Goal: Task Accomplishment & Management: Use online tool/utility

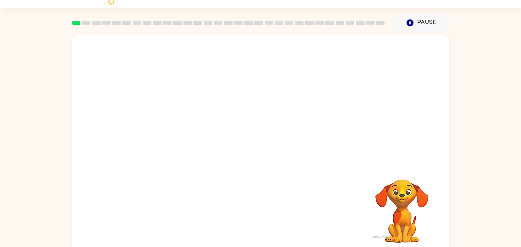
scroll to position [21, 0]
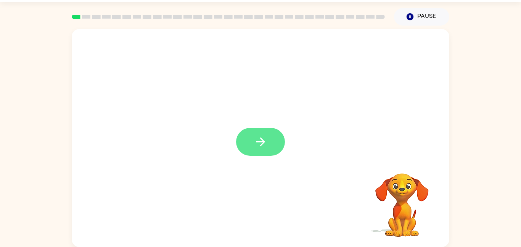
click at [270, 148] on button "button" at bounding box center [260, 142] width 49 height 28
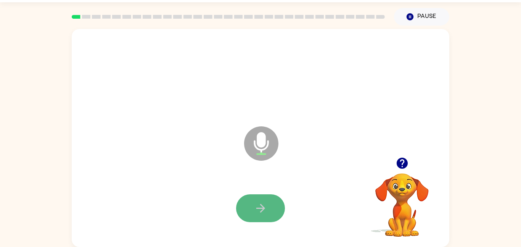
click at [254, 212] on icon "button" at bounding box center [260, 207] width 13 height 13
click at [254, 206] on icon "button" at bounding box center [260, 207] width 13 height 13
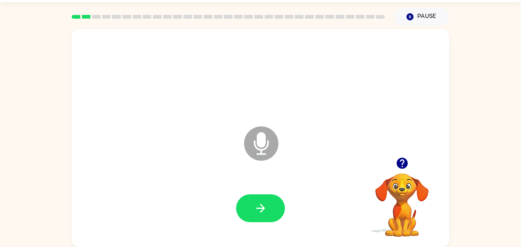
click at [254, 207] on icon "button" at bounding box center [260, 207] width 13 height 13
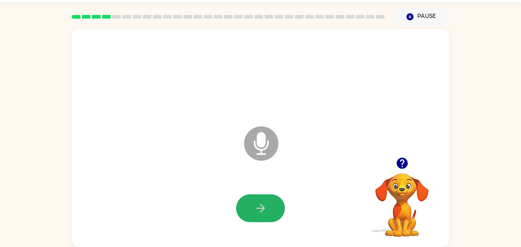
click at [254, 207] on icon "button" at bounding box center [260, 207] width 13 height 13
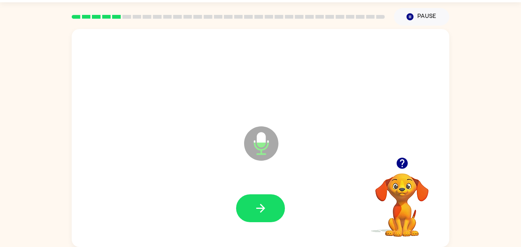
click at [254, 207] on icon "button" at bounding box center [260, 207] width 13 height 13
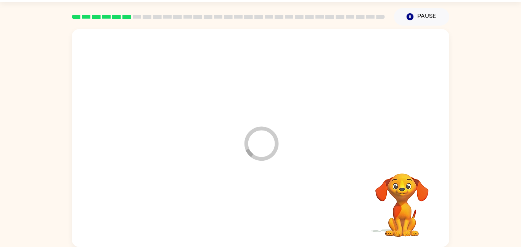
click at [254, 207] on div at bounding box center [260, 208] width 362 height 63
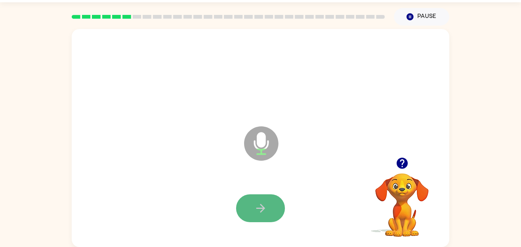
click at [254, 207] on icon "button" at bounding box center [260, 207] width 13 height 13
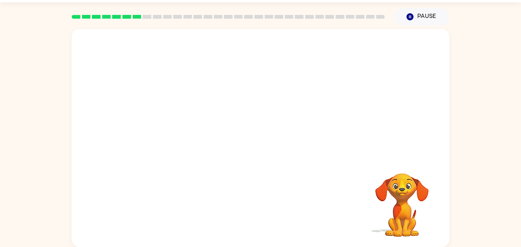
click at [254, 207] on div "Your browser must support playing .mp4 files to use Literably. Please try using…" at bounding box center [260, 138] width 377 height 218
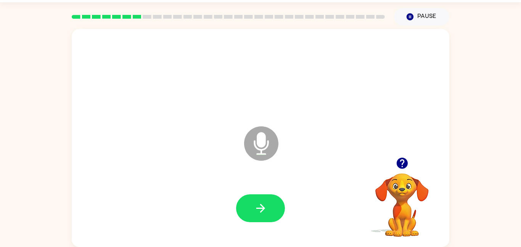
click at [254, 207] on icon "button" at bounding box center [260, 207] width 13 height 13
click at [255, 210] on icon "button" at bounding box center [260, 207] width 13 height 13
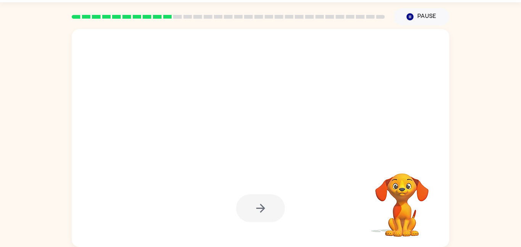
click at [255, 210] on div at bounding box center [260, 208] width 49 height 28
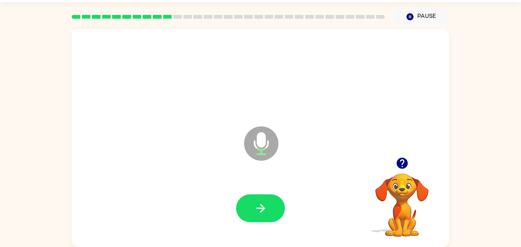
click at [255, 210] on icon "button" at bounding box center [260, 207] width 13 height 13
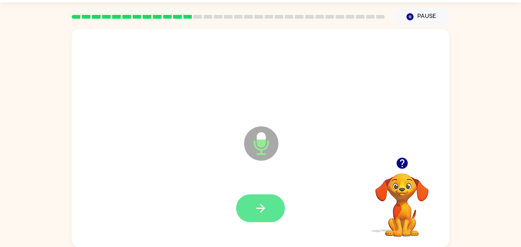
click at [254, 210] on icon "button" at bounding box center [260, 207] width 13 height 13
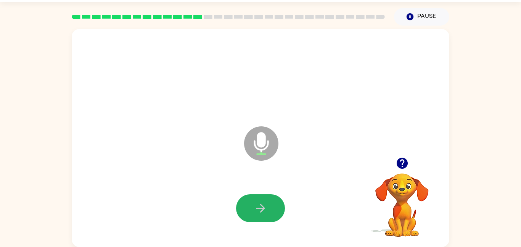
click at [254, 210] on icon "button" at bounding box center [260, 207] width 13 height 13
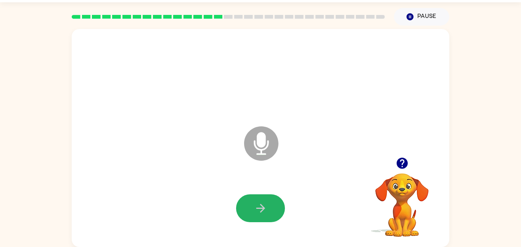
click at [254, 210] on icon "button" at bounding box center [260, 207] width 13 height 13
click at [255, 211] on icon "button" at bounding box center [260, 207] width 13 height 13
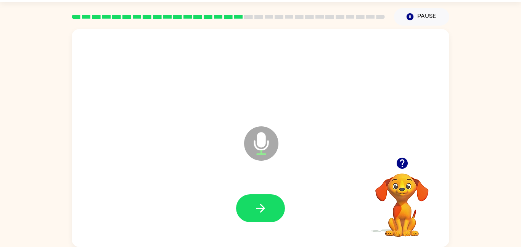
click at [255, 211] on icon "button" at bounding box center [260, 207] width 13 height 13
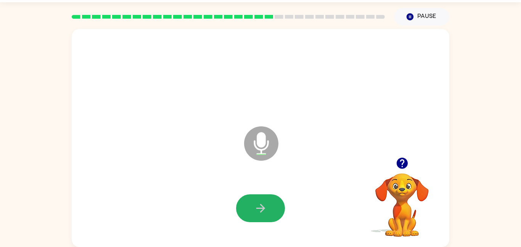
click at [255, 211] on icon "button" at bounding box center [260, 207] width 13 height 13
click at [256, 211] on icon "button" at bounding box center [260, 207] width 13 height 13
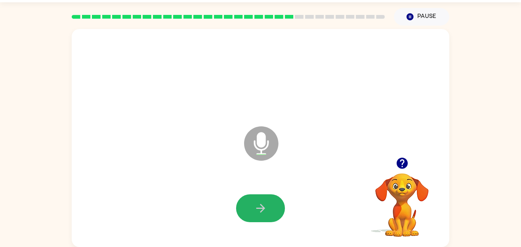
click at [256, 211] on icon "button" at bounding box center [260, 207] width 13 height 13
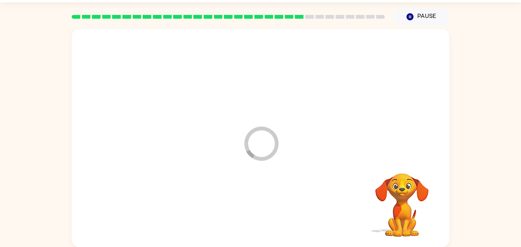
click at [256, 211] on div at bounding box center [260, 208] width 362 height 63
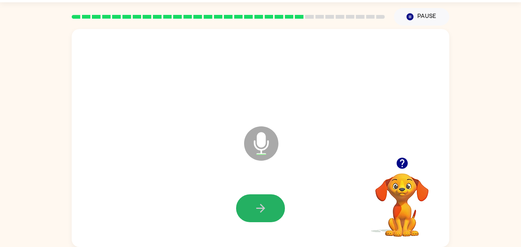
click at [256, 211] on icon "button" at bounding box center [260, 207] width 13 height 13
click at [257, 212] on icon "button" at bounding box center [260, 207] width 13 height 13
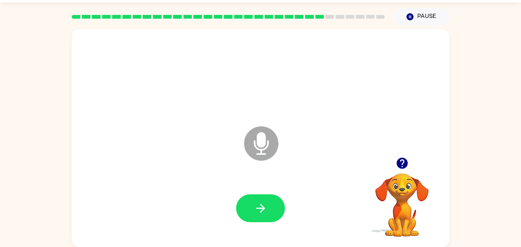
click at [257, 212] on icon "button" at bounding box center [260, 207] width 13 height 13
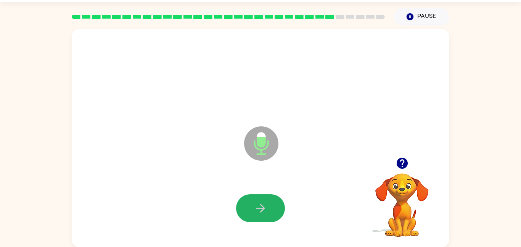
click at [257, 212] on icon "button" at bounding box center [260, 207] width 13 height 13
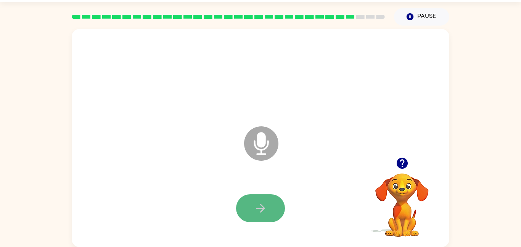
click at [257, 215] on button "button" at bounding box center [260, 208] width 49 height 28
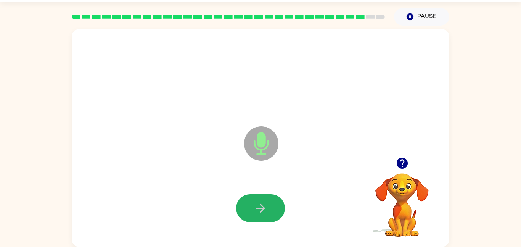
click at [257, 215] on button "button" at bounding box center [260, 208] width 49 height 28
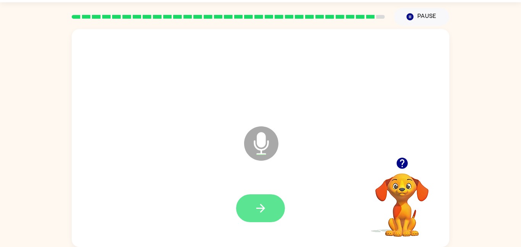
click at [257, 216] on button "button" at bounding box center [260, 208] width 49 height 28
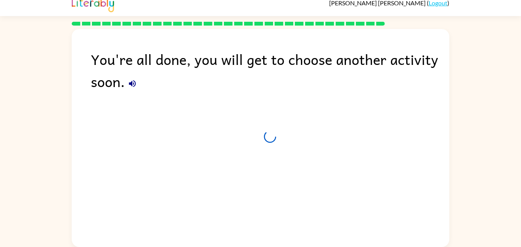
scroll to position [8, 0]
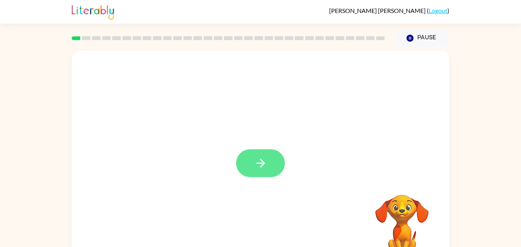
click at [258, 158] on icon "button" at bounding box center [260, 162] width 13 height 13
click at [258, 158] on div at bounding box center [242, 145] width 326 height 27
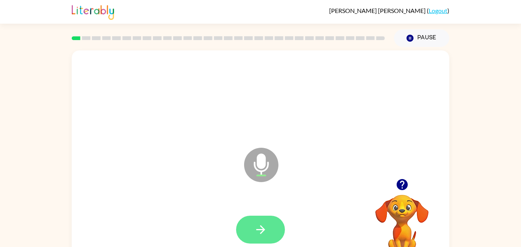
drag, startPoint x: 258, startPoint y: 158, endPoint x: 274, endPoint y: 239, distance: 83.1
click at [274, 239] on div "Microphone The Microphone is here when it is your turn to talk" at bounding box center [260, 159] width 377 height 218
click at [274, 239] on button "button" at bounding box center [260, 229] width 49 height 28
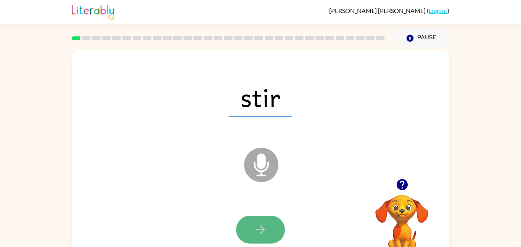
click at [266, 234] on icon "button" at bounding box center [260, 229] width 13 height 13
click at [262, 228] on icon "button" at bounding box center [260, 229] width 13 height 13
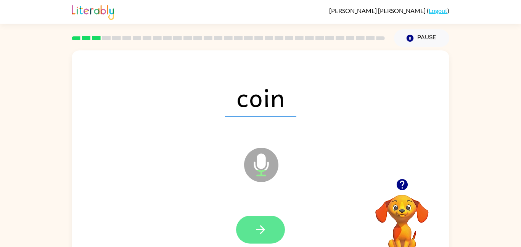
click at [260, 224] on icon "button" at bounding box center [260, 229] width 13 height 13
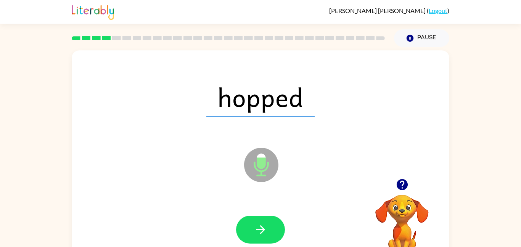
click at [260, 224] on icon "button" at bounding box center [260, 229] width 13 height 13
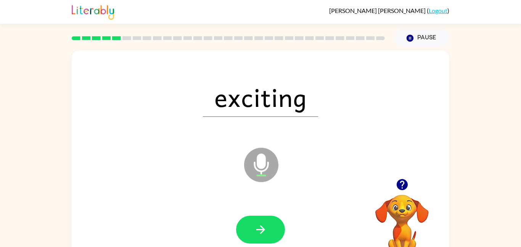
click at [260, 224] on icon "button" at bounding box center [260, 229] width 13 height 13
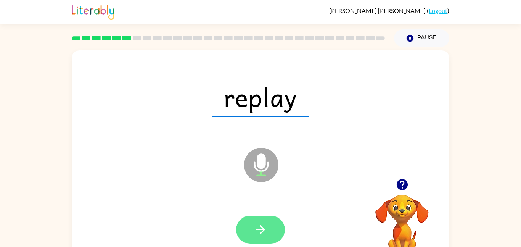
click at [260, 224] on icon "button" at bounding box center [260, 229] width 13 height 13
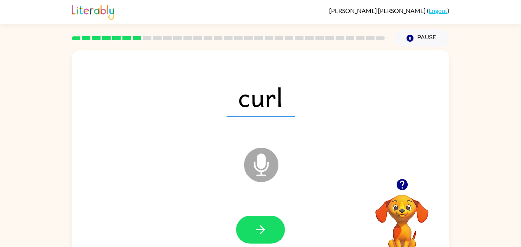
click at [260, 224] on icon "button" at bounding box center [260, 229] width 13 height 13
click at [259, 228] on icon "button" at bounding box center [260, 229] width 13 height 13
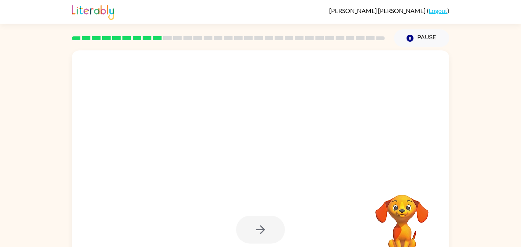
click at [259, 228] on div at bounding box center [260, 229] width 49 height 28
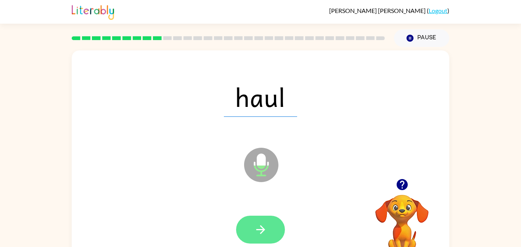
click at [258, 233] on icon "button" at bounding box center [260, 229] width 13 height 13
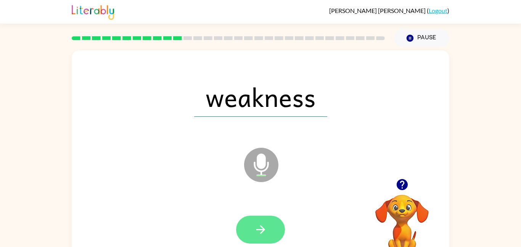
click at [263, 237] on button "button" at bounding box center [260, 229] width 49 height 28
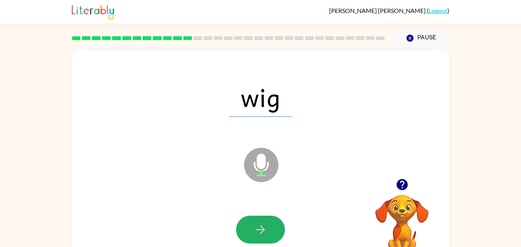
click at [263, 237] on button "button" at bounding box center [260, 229] width 49 height 28
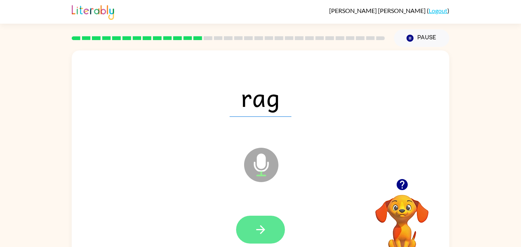
click at [262, 237] on button "button" at bounding box center [260, 229] width 49 height 28
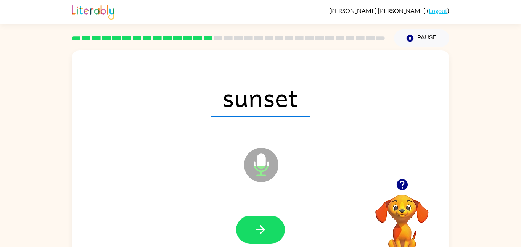
click at [262, 237] on button "button" at bounding box center [260, 229] width 49 height 28
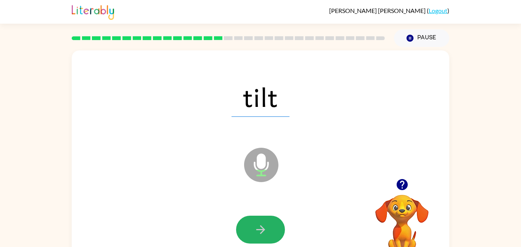
click at [262, 237] on button "button" at bounding box center [260, 229] width 49 height 28
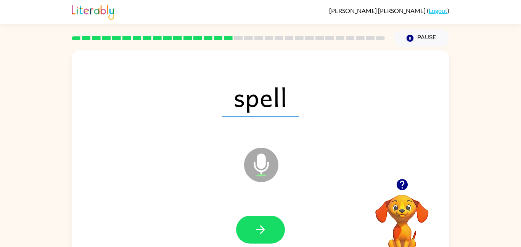
click at [262, 237] on button "button" at bounding box center [260, 229] width 49 height 28
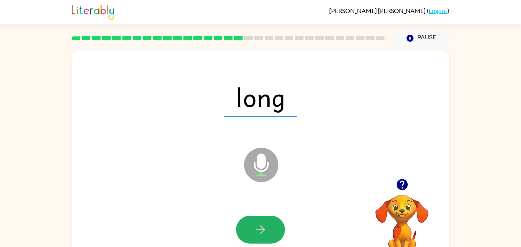
click at [262, 237] on button "button" at bounding box center [260, 229] width 49 height 28
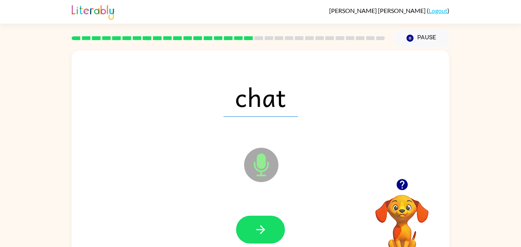
click at [262, 237] on button "button" at bounding box center [260, 229] width 49 height 28
click at [262, 237] on div at bounding box center [260, 229] width 49 height 28
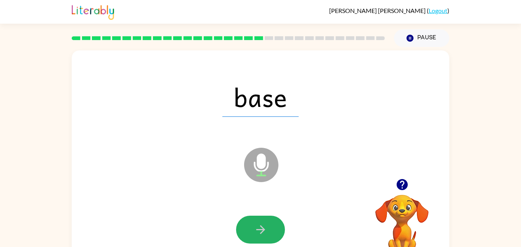
click at [262, 237] on button "button" at bounding box center [260, 229] width 49 height 28
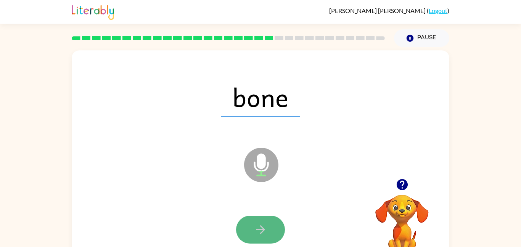
click at [258, 228] on icon "button" at bounding box center [260, 229] width 13 height 13
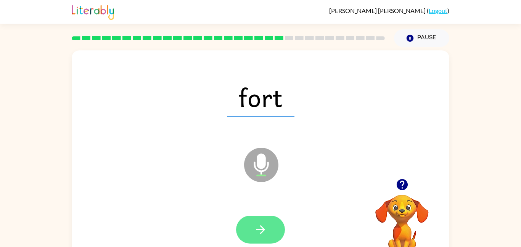
click at [257, 228] on icon "button" at bounding box center [260, 229] width 13 height 13
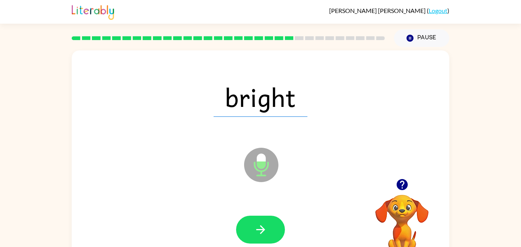
click at [257, 228] on icon "button" at bounding box center [260, 229] width 13 height 13
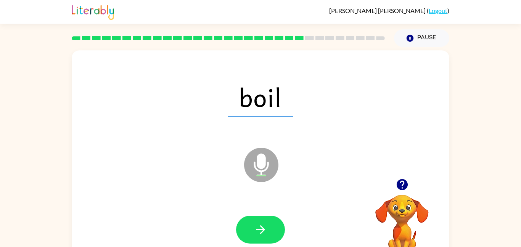
click at [257, 228] on icon "button" at bounding box center [260, 229] width 13 height 13
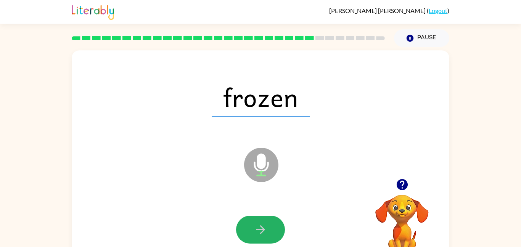
click at [257, 228] on icon "button" at bounding box center [260, 229] width 13 height 13
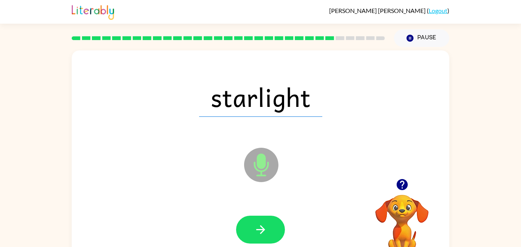
click at [257, 228] on icon "button" at bounding box center [260, 229] width 13 height 13
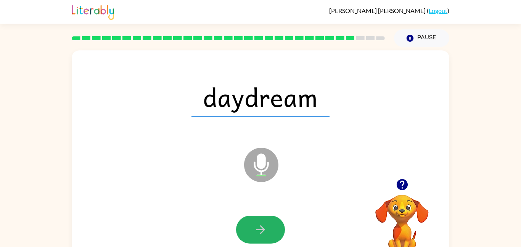
click at [257, 228] on icon "button" at bounding box center [260, 229] width 13 height 13
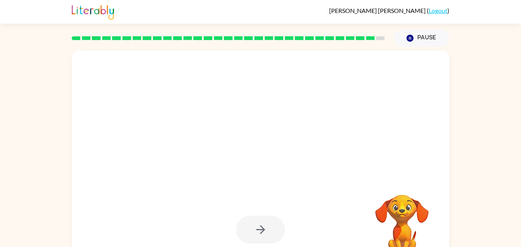
click at [257, 228] on div at bounding box center [260, 229] width 49 height 28
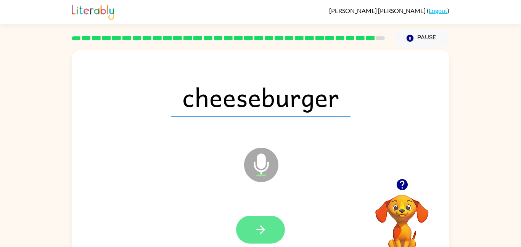
click at [258, 228] on icon "button" at bounding box center [260, 229] width 13 height 13
